Goal: Information Seeking & Learning: Learn about a topic

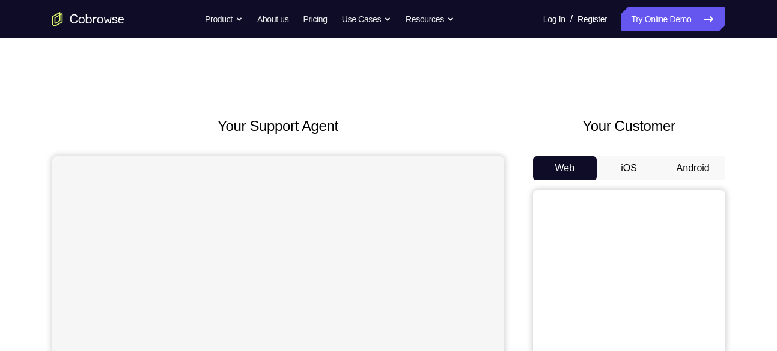
click at [676, 171] on button "Android" at bounding box center [693, 168] width 64 height 24
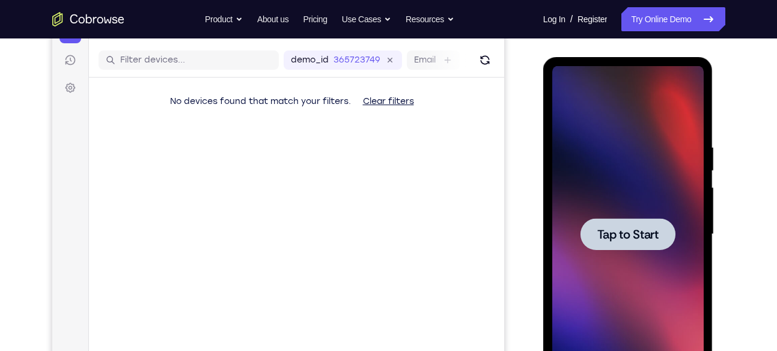
scroll to position [142, 0]
click at [666, 203] on div at bounding box center [627, 234] width 151 height 337
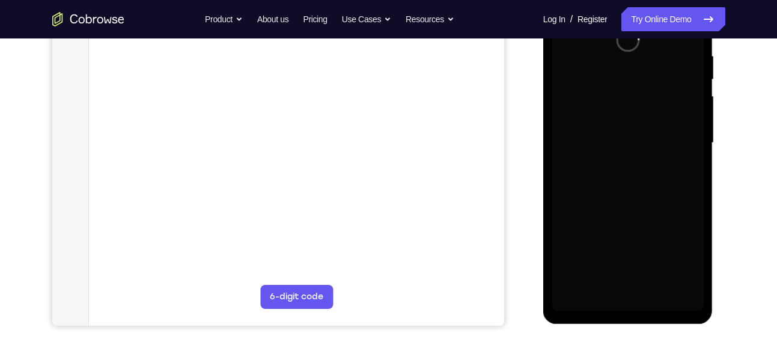
scroll to position [234, 0]
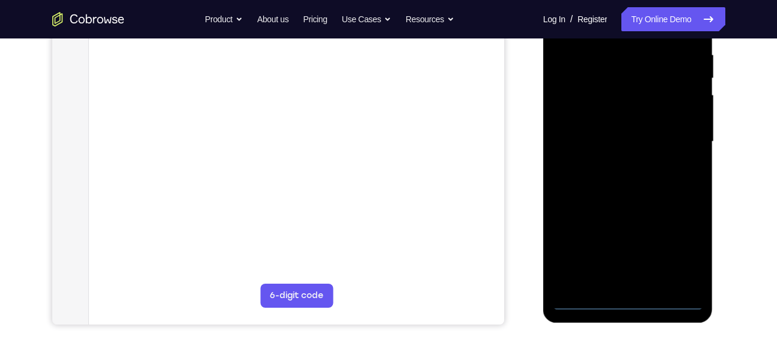
click at [630, 301] on div at bounding box center [627, 142] width 151 height 337
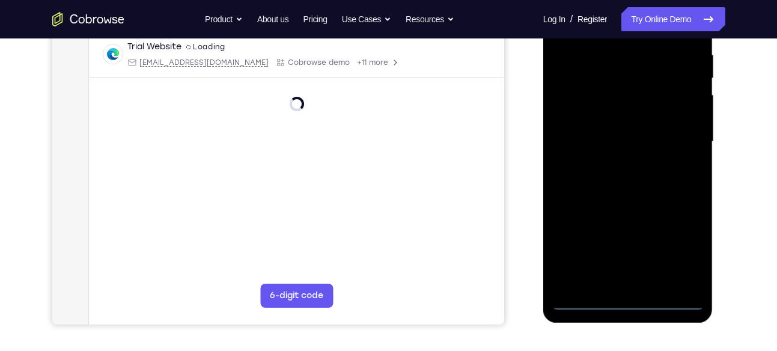
click at [691, 252] on div at bounding box center [627, 142] width 151 height 337
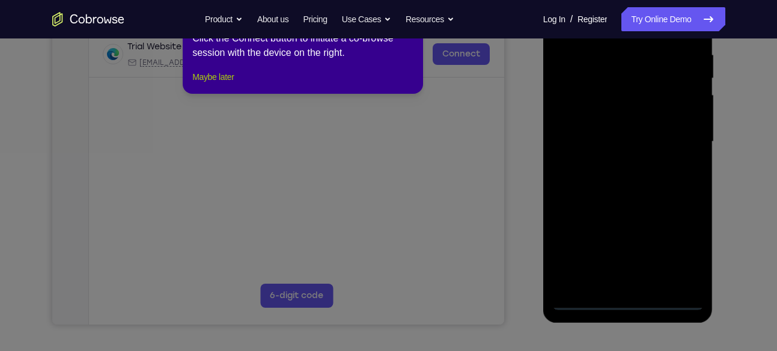
click at [208, 84] on button "Maybe later" at bounding box center [212, 77] width 41 height 14
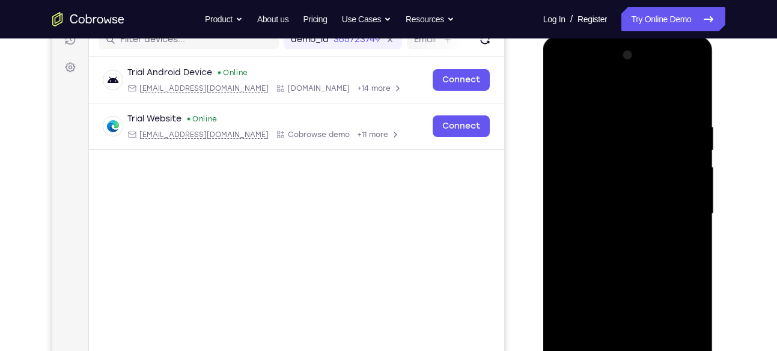
scroll to position [161, 0]
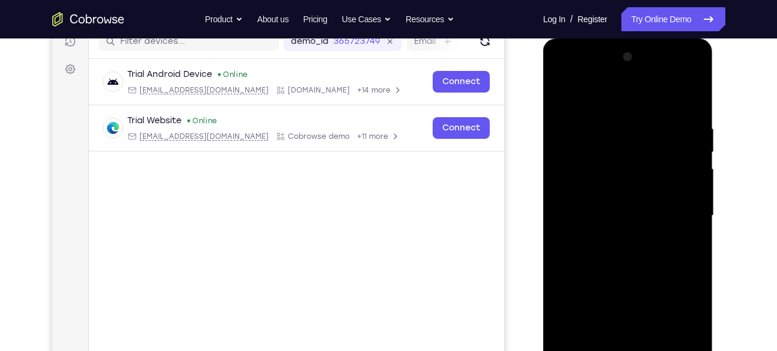
click at [604, 106] on div at bounding box center [627, 215] width 151 height 337
click at [684, 215] on div at bounding box center [627, 215] width 151 height 337
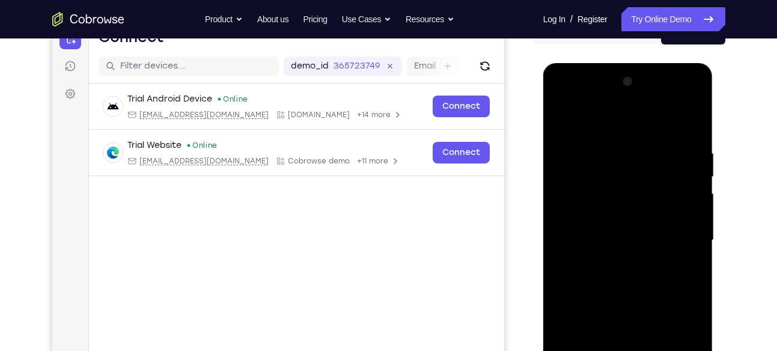
scroll to position [135, 0]
click at [615, 264] on div at bounding box center [627, 241] width 151 height 337
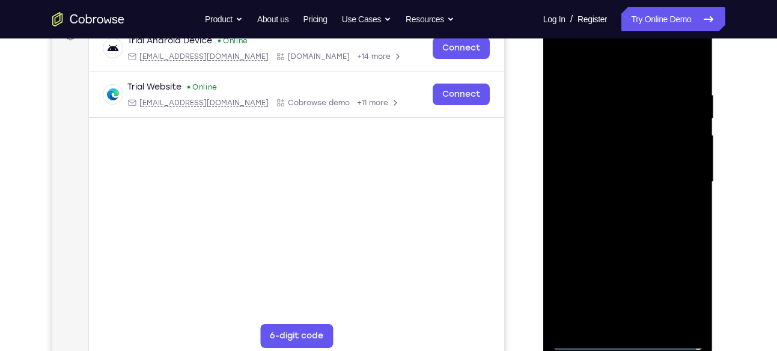
scroll to position [195, 0]
click at [628, 241] on div at bounding box center [627, 181] width 151 height 337
click at [607, 130] on div at bounding box center [627, 181] width 151 height 337
click at [605, 144] on div at bounding box center [627, 181] width 151 height 337
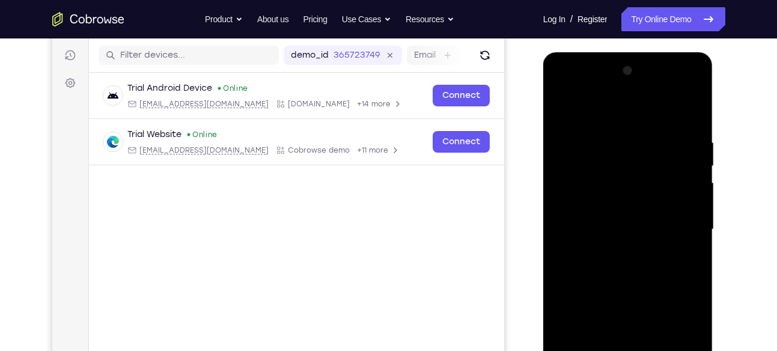
scroll to position [146, 0]
click at [634, 235] on div at bounding box center [627, 230] width 151 height 337
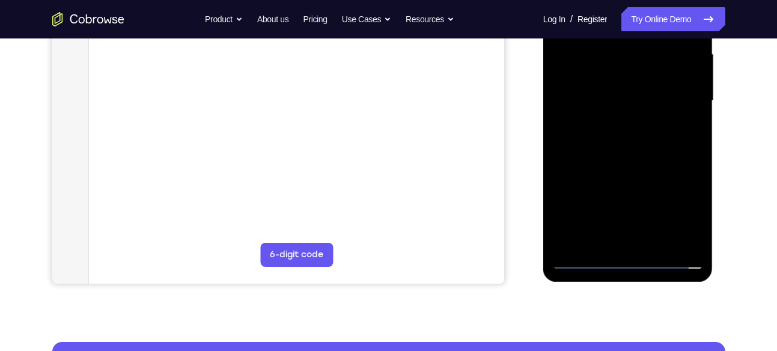
scroll to position [280, 0]
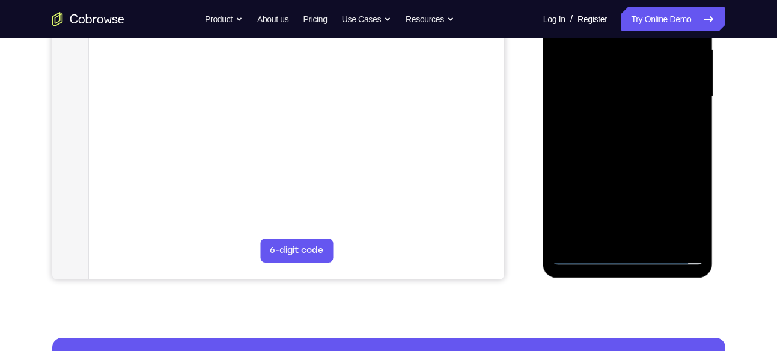
click at [636, 237] on div at bounding box center [627, 96] width 151 height 337
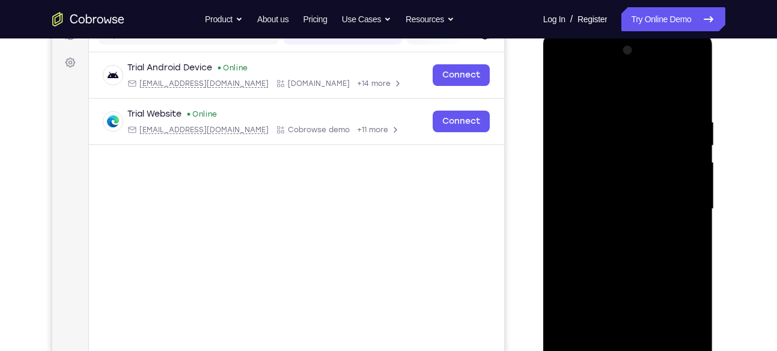
scroll to position [166, 0]
click at [595, 161] on div at bounding box center [627, 210] width 151 height 337
click at [628, 251] on div at bounding box center [627, 210] width 151 height 337
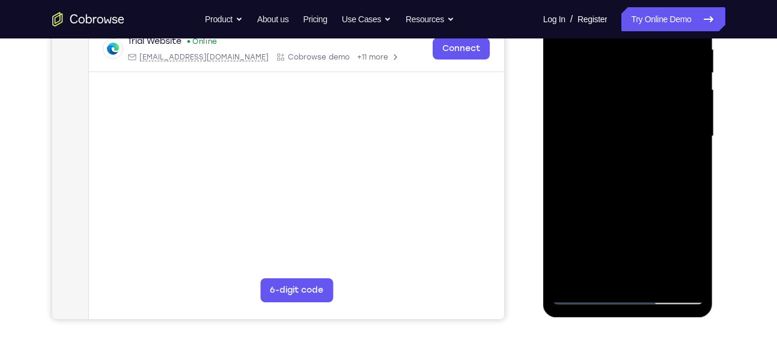
scroll to position [240, 0]
click at [661, 276] on div at bounding box center [627, 136] width 151 height 337
click at [649, 195] on div at bounding box center [627, 136] width 151 height 337
click at [643, 159] on div at bounding box center [627, 136] width 151 height 337
click at [687, 165] on div at bounding box center [627, 136] width 151 height 337
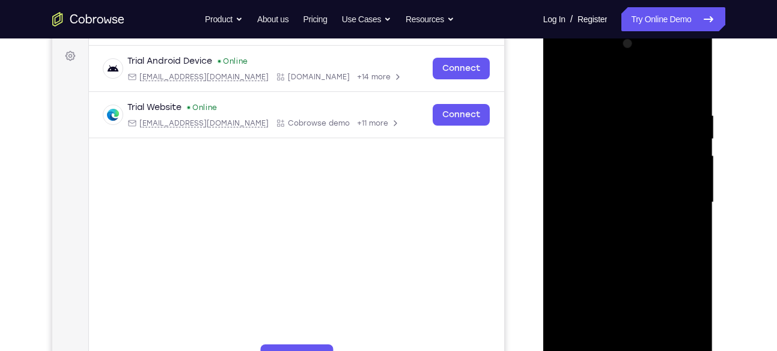
scroll to position [173, 0]
click at [564, 85] on div at bounding box center [627, 203] width 151 height 337
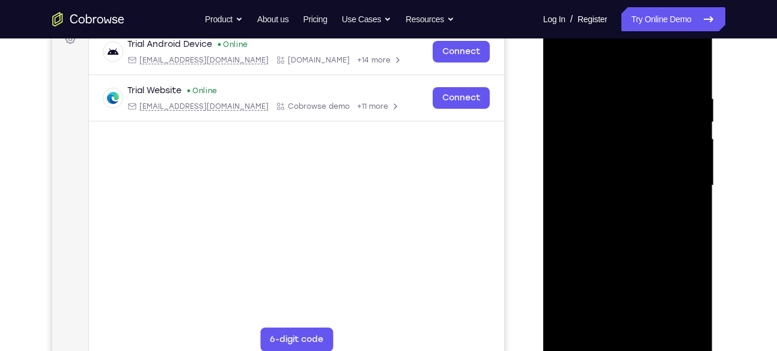
scroll to position [193, 0]
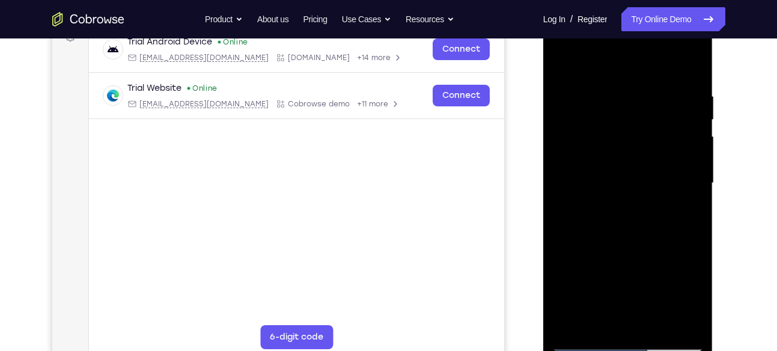
click at [660, 208] on div at bounding box center [627, 183] width 151 height 337
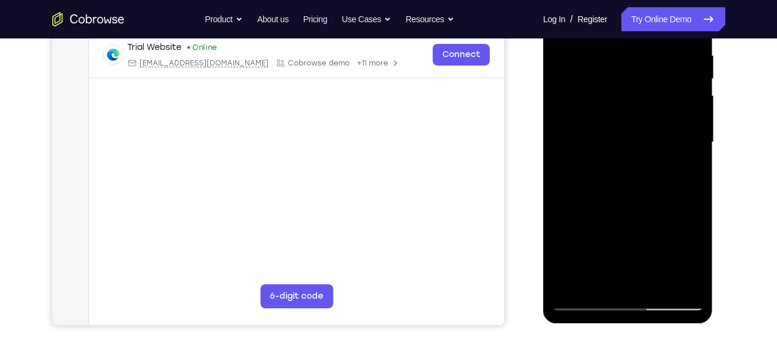
scroll to position [234, 0]
click at [687, 169] on div at bounding box center [627, 142] width 151 height 337
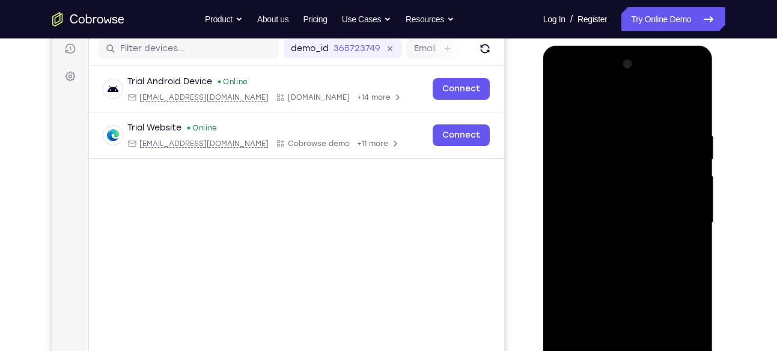
scroll to position [152, 0]
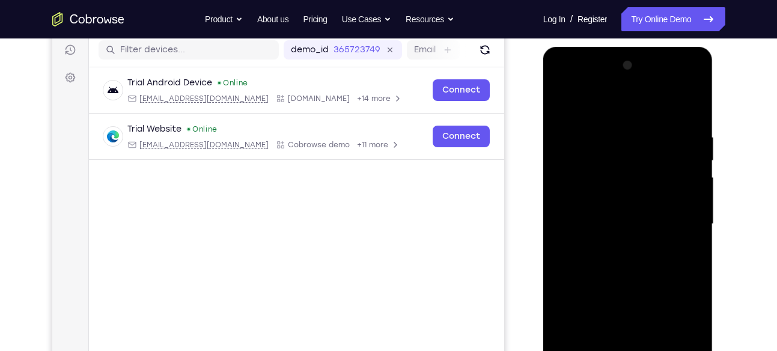
click at [560, 101] on div at bounding box center [627, 224] width 151 height 337
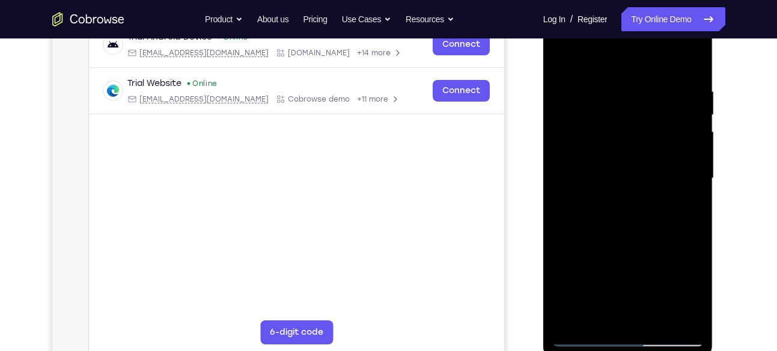
click at [632, 224] on div at bounding box center [627, 178] width 151 height 337
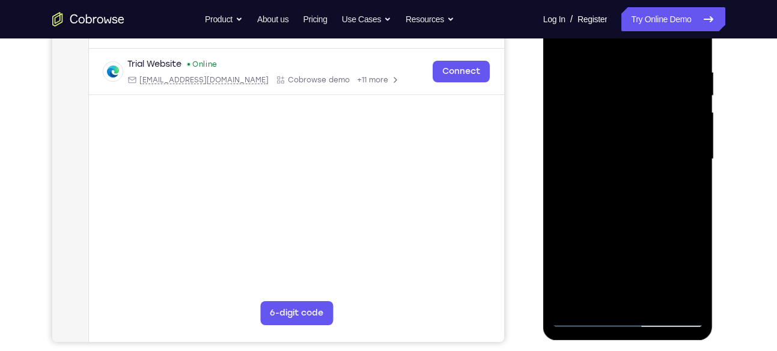
click at [649, 219] on div at bounding box center [627, 159] width 151 height 337
click at [654, 212] on div at bounding box center [627, 159] width 151 height 337
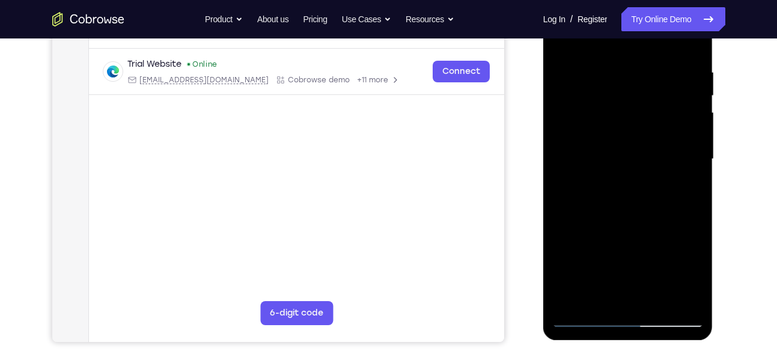
click at [654, 212] on div at bounding box center [627, 159] width 151 height 337
click at [681, 210] on div at bounding box center [627, 159] width 151 height 337
click at [690, 269] on div at bounding box center [627, 159] width 151 height 337
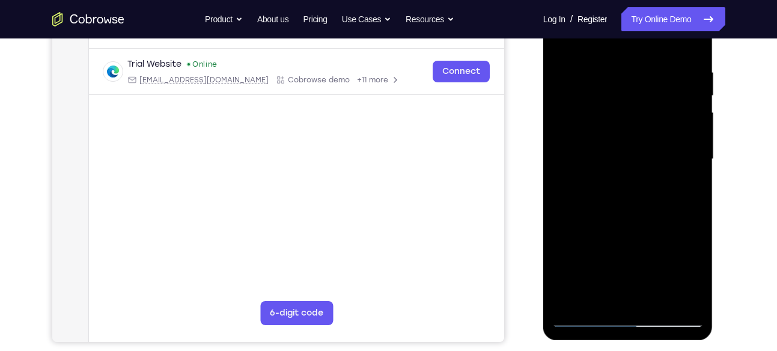
click at [690, 269] on div at bounding box center [627, 159] width 151 height 337
click at [685, 192] on div at bounding box center [627, 159] width 151 height 337
click at [617, 102] on div at bounding box center [627, 159] width 151 height 337
click at [643, 207] on div at bounding box center [627, 159] width 151 height 337
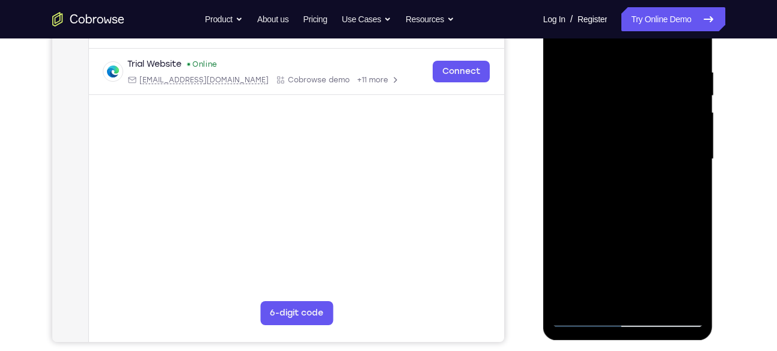
click at [693, 273] on div at bounding box center [627, 159] width 151 height 337
click at [681, 191] on div at bounding box center [627, 159] width 151 height 337
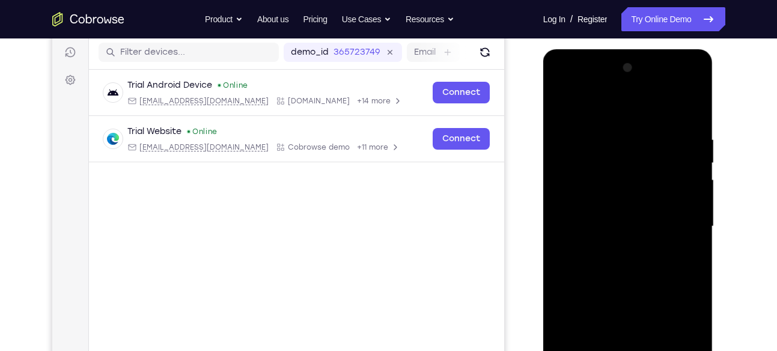
scroll to position [142, 0]
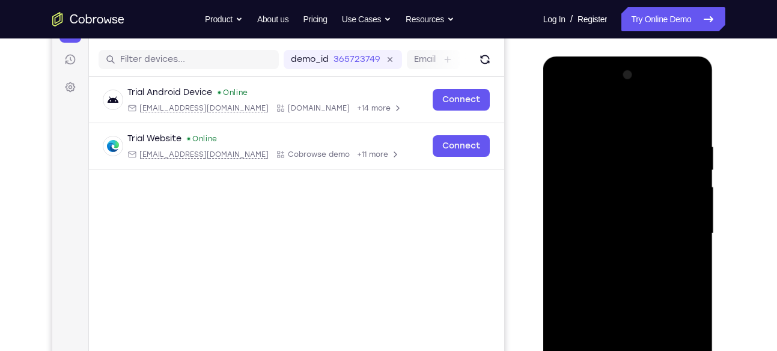
click at [565, 114] on div at bounding box center [627, 234] width 151 height 337
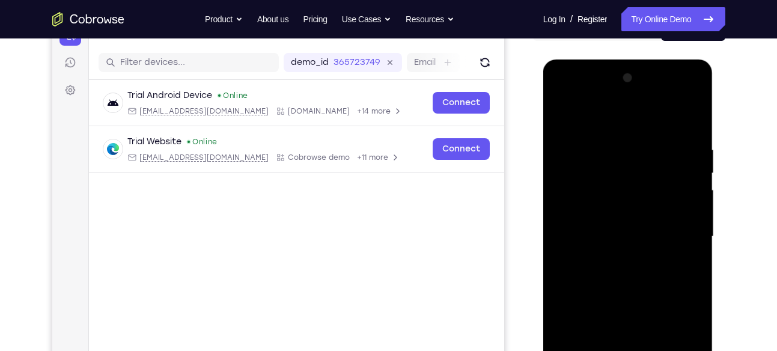
scroll to position [133, 0]
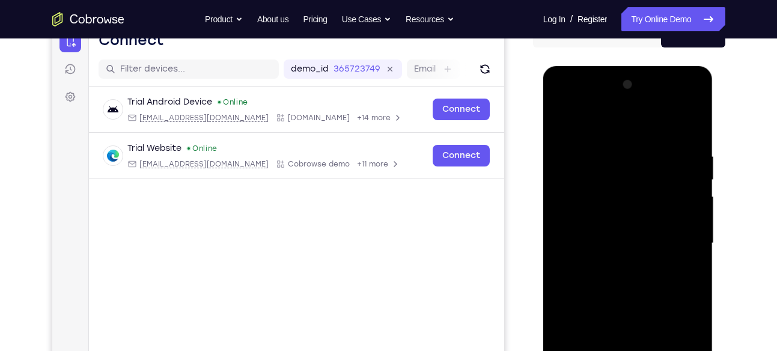
click at [564, 121] on div at bounding box center [627, 243] width 151 height 337
click at [693, 124] on div at bounding box center [627, 243] width 151 height 337
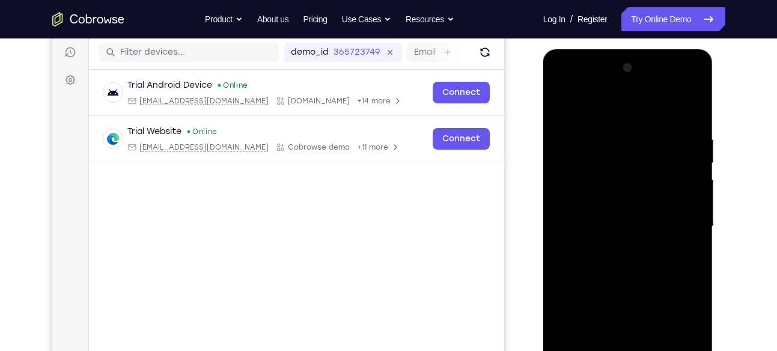
scroll to position [150, 0]
click at [562, 103] on div at bounding box center [627, 226] width 151 height 337
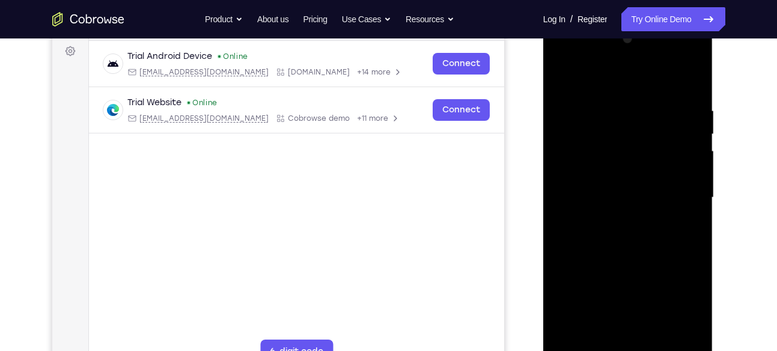
scroll to position [177, 0]
click at [611, 104] on div at bounding box center [627, 199] width 151 height 337
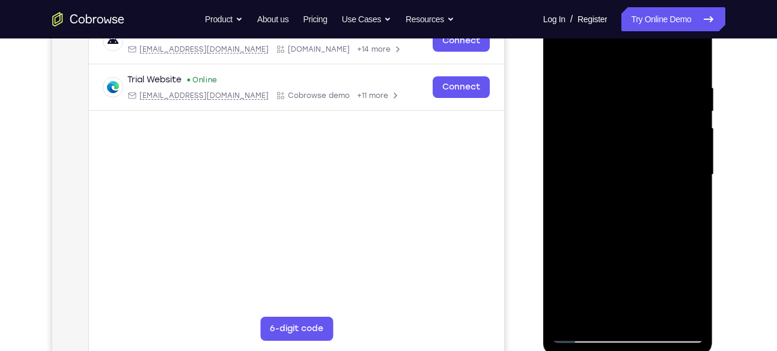
scroll to position [202, 0]
click at [611, 104] on div at bounding box center [627, 174] width 151 height 337
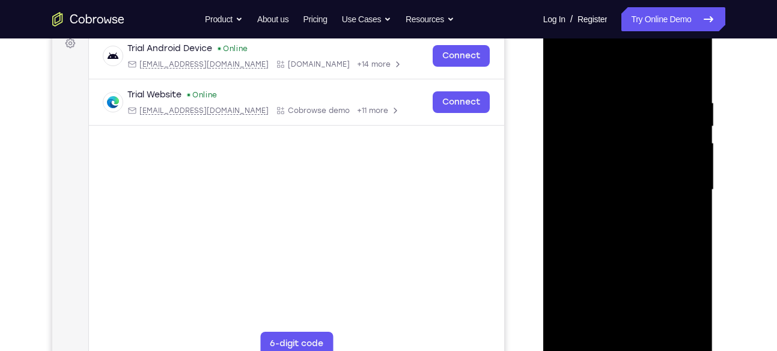
scroll to position [186, 0]
